Goal: Navigation & Orientation: Find specific page/section

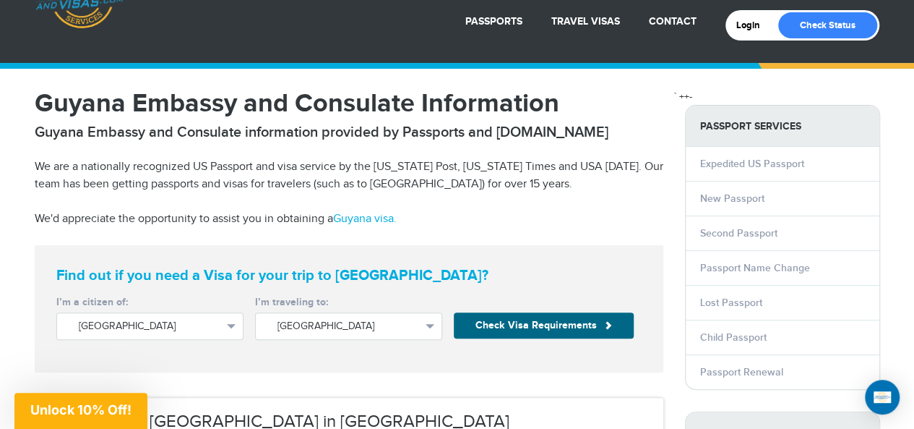
scroll to position [58, 0]
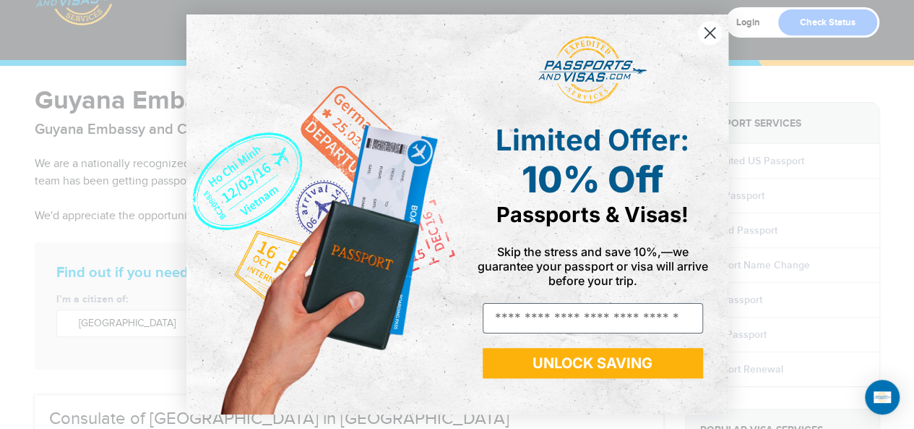
click at [711, 37] on circle "Close dialog" at bounding box center [709, 33] width 24 height 24
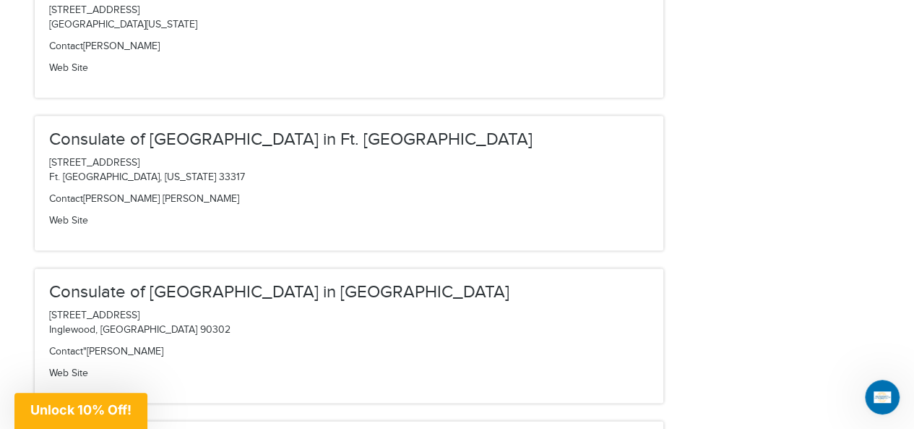
scroll to position [867, 0]
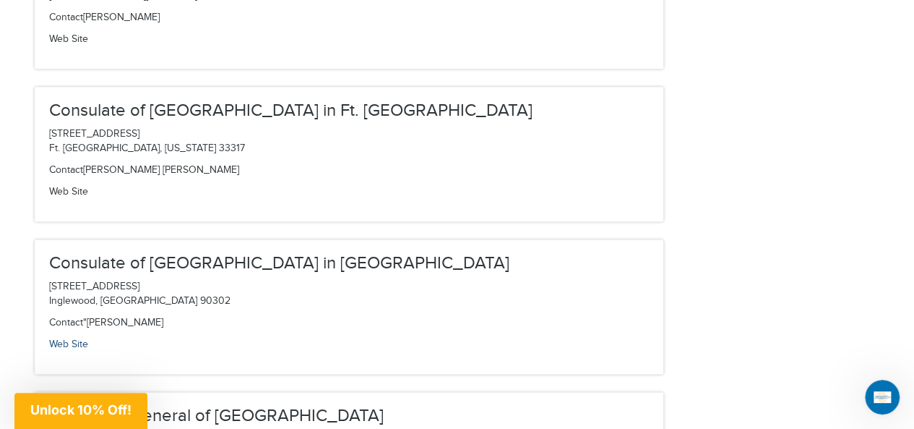
click at [61, 343] on link "Web Site" at bounding box center [68, 344] width 39 height 12
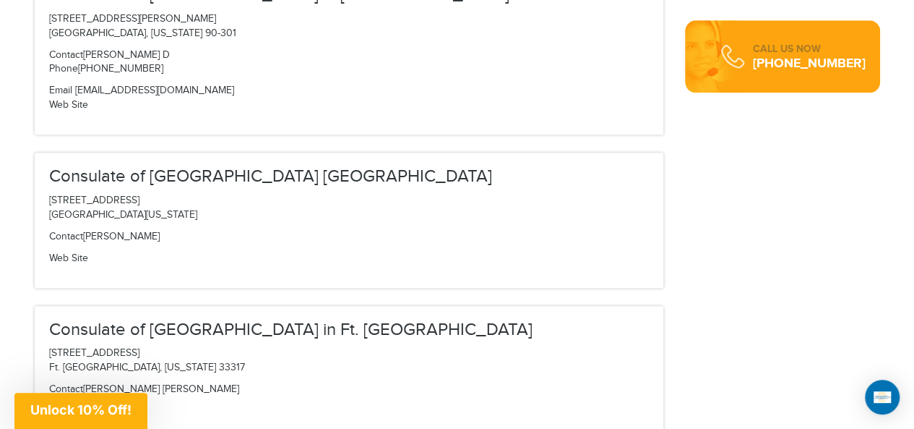
scroll to position [619, 0]
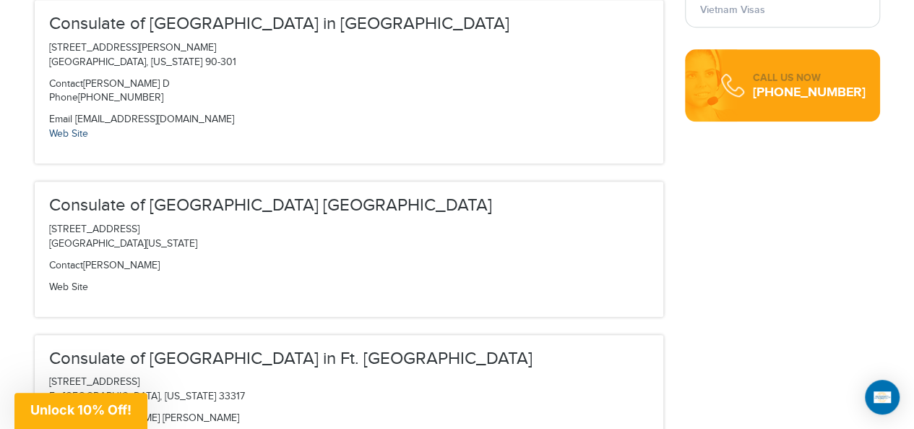
click at [63, 132] on link "Web Site" at bounding box center [68, 134] width 39 height 12
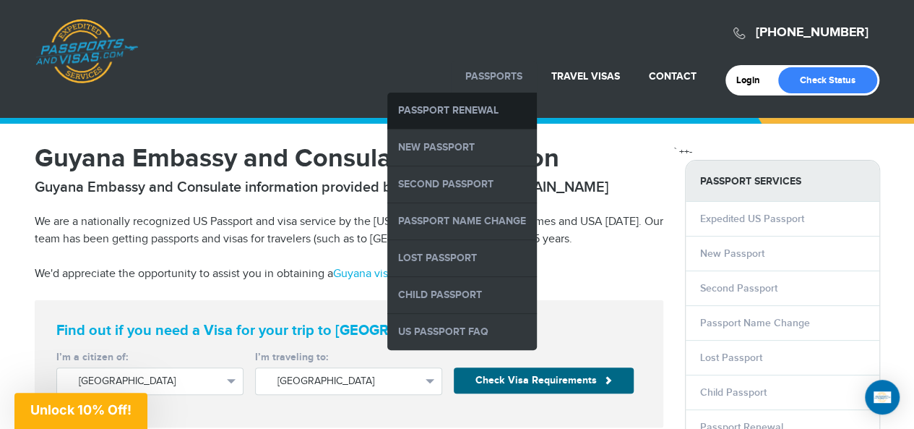
click at [453, 114] on link "Passport Renewal" at bounding box center [462, 110] width 150 height 36
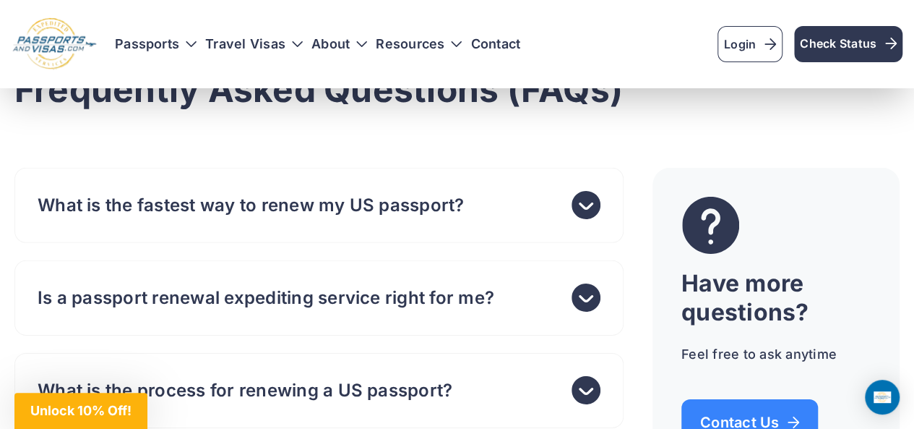
scroll to position [4943, 0]
